Goal: Navigation & Orientation: Find specific page/section

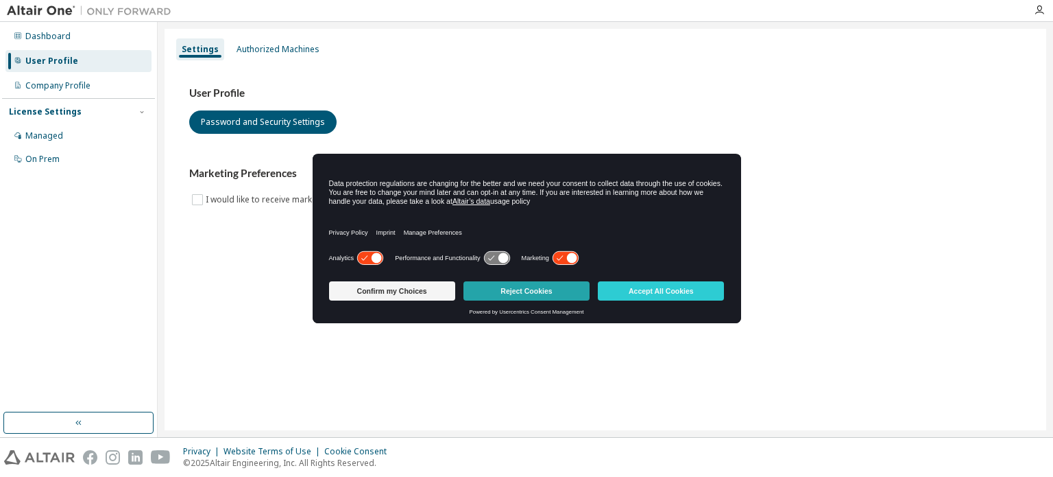
click at [580, 290] on button "Reject Cookies" at bounding box center [527, 290] width 126 height 19
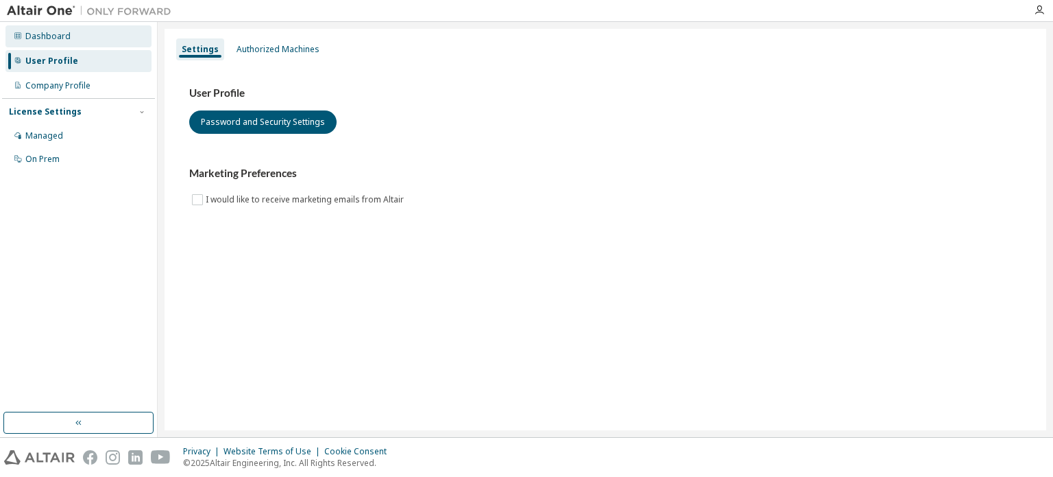
click at [96, 40] on div "Dashboard" at bounding box center [78, 36] width 146 height 22
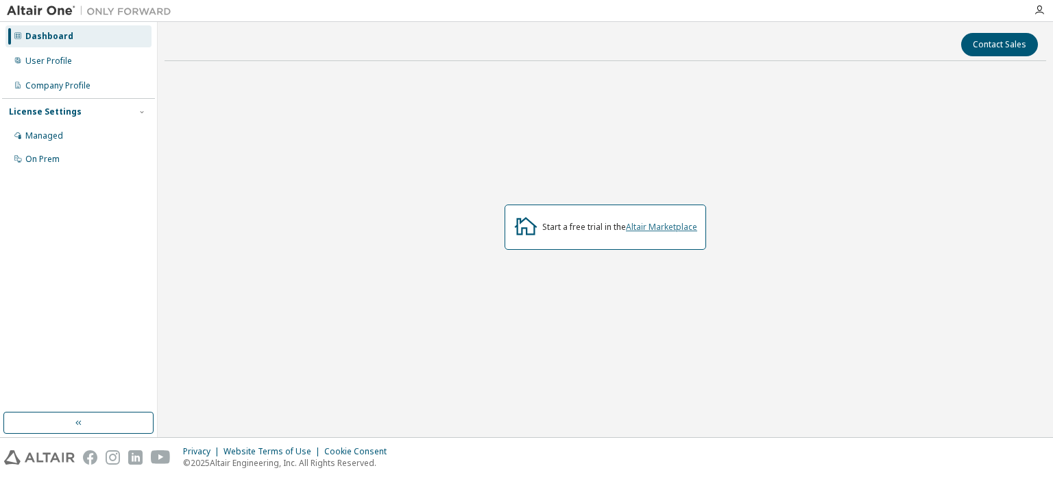
click at [658, 230] on link "Altair Marketplace" at bounding box center [661, 227] width 71 height 12
